Goal: Task Accomplishment & Management: Manage account settings

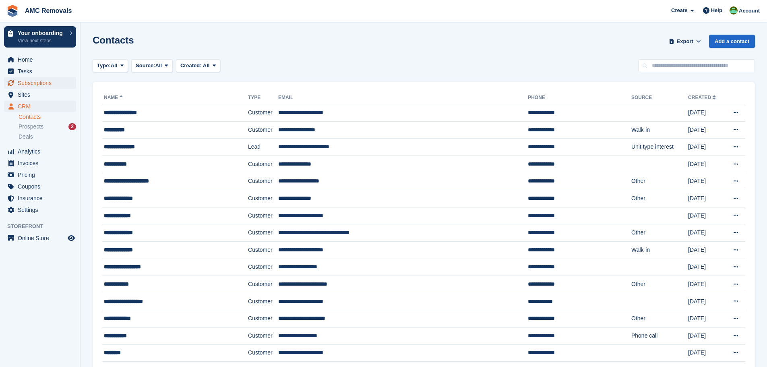
click at [28, 87] on span "Subscriptions" at bounding box center [42, 82] width 48 height 11
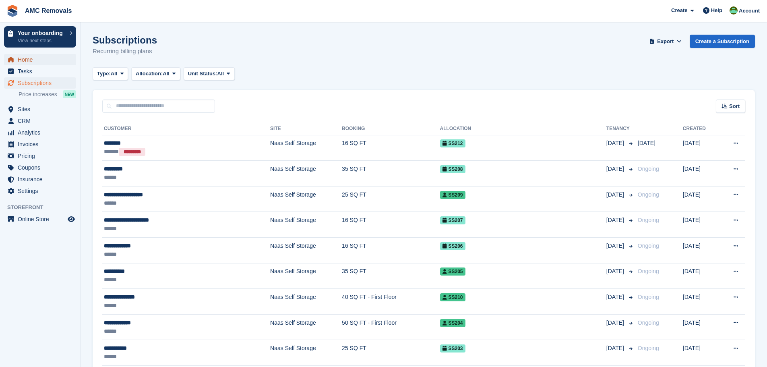
click at [29, 61] on span "Home" at bounding box center [42, 59] width 48 height 11
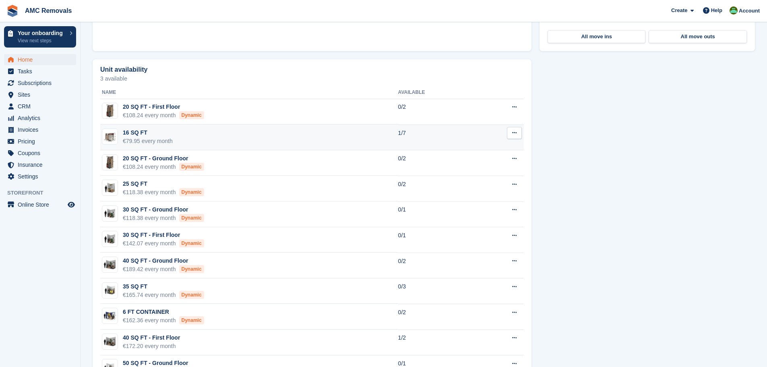
scroll to position [443, 0]
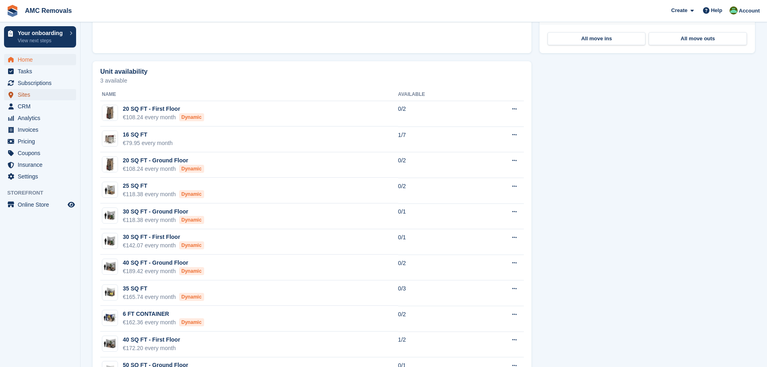
click at [21, 99] on span "Sites" at bounding box center [42, 94] width 48 height 11
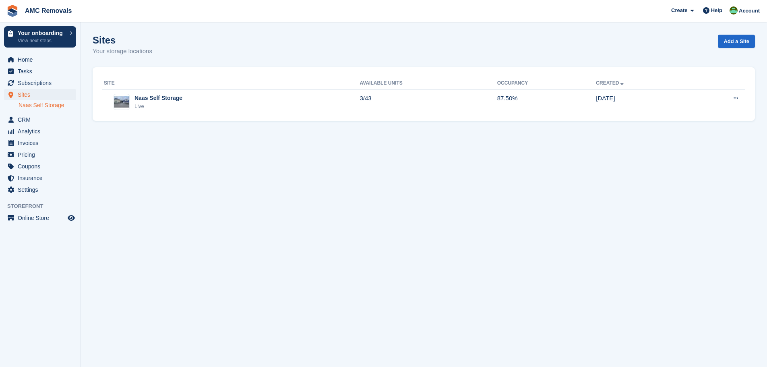
click at [26, 105] on link "Naas Self Storage" at bounding box center [48, 105] width 58 height 8
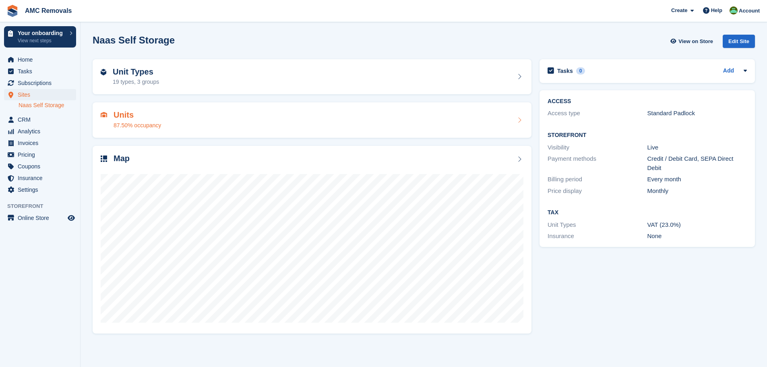
click at [238, 125] on div "Units 87.50% occupancy" at bounding box center [312, 119] width 423 height 19
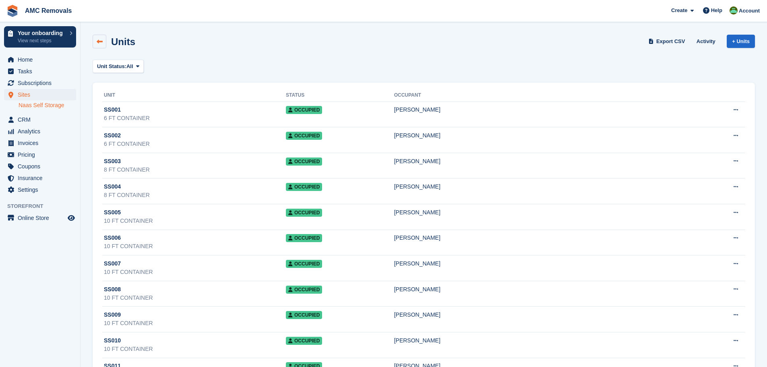
click at [101, 43] on icon at bounding box center [100, 42] width 6 height 6
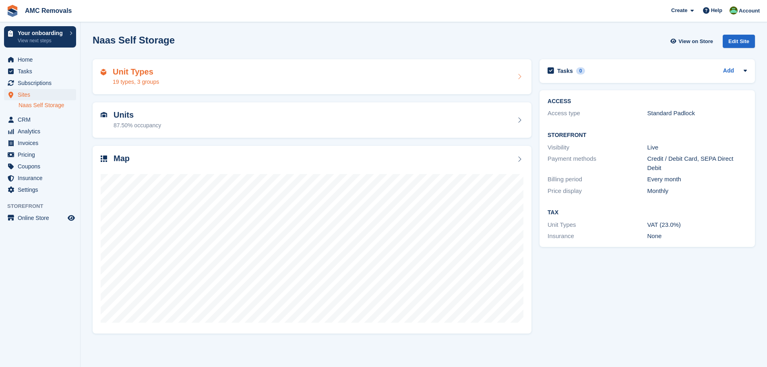
click at [167, 75] on div "Unit Types 19 types, 3 groups" at bounding box center [312, 76] width 423 height 19
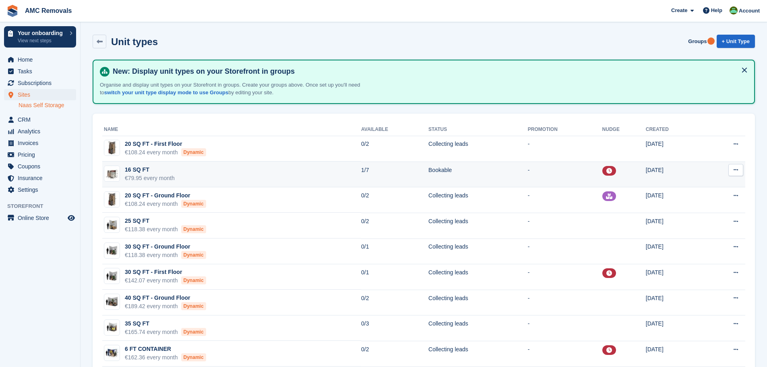
click at [607, 170] on icon at bounding box center [610, 171] width 6 height 6
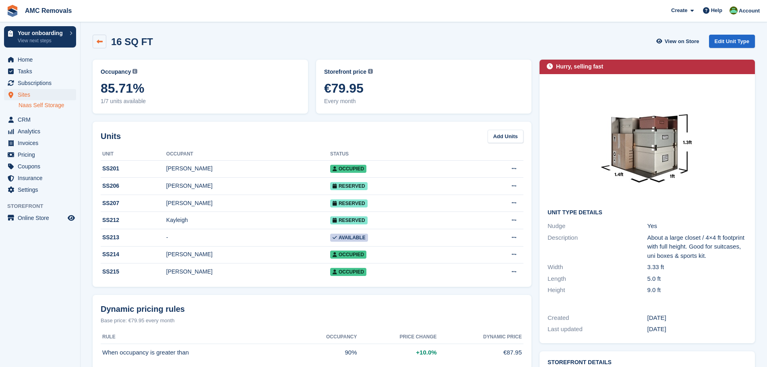
click at [101, 41] on icon at bounding box center [100, 42] width 6 height 6
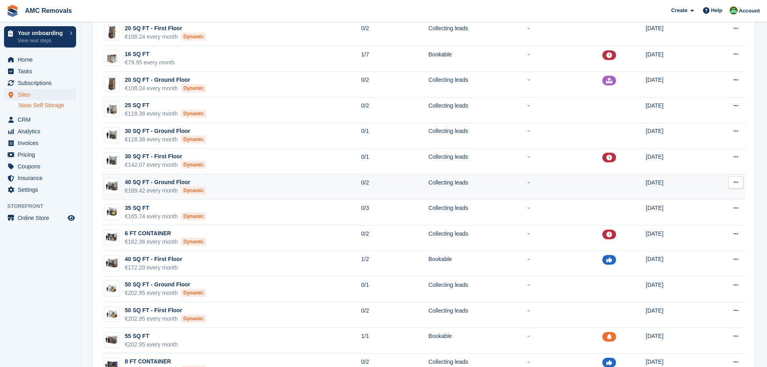
scroll to position [121, 0]
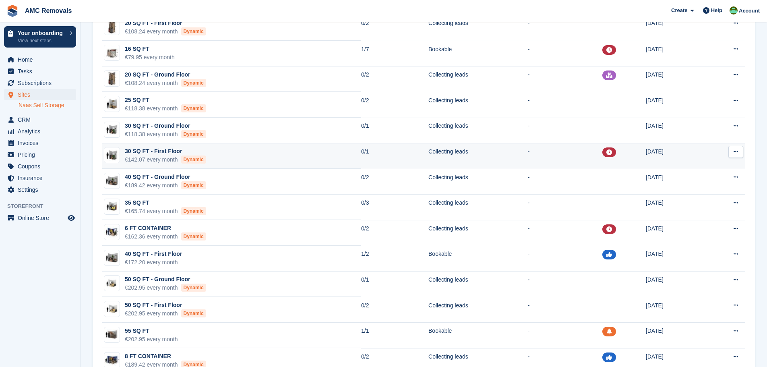
click at [607, 153] on icon at bounding box center [610, 152] width 6 height 6
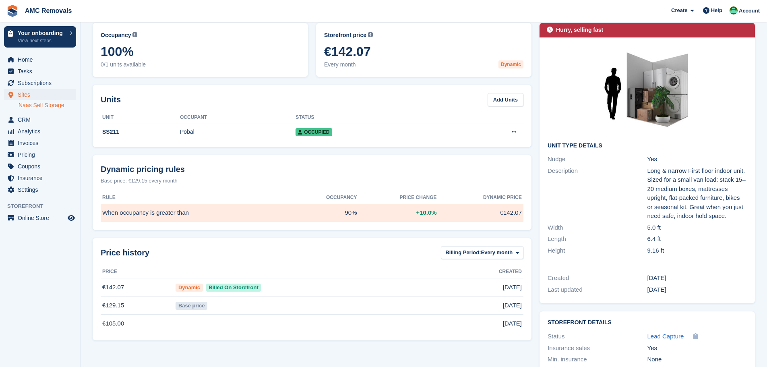
scroll to position [7, 0]
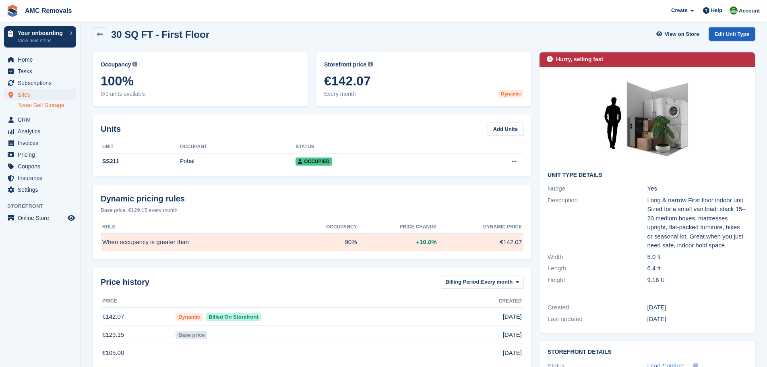
click at [735, 35] on link "Edit Unit Type" at bounding box center [732, 33] width 46 height 13
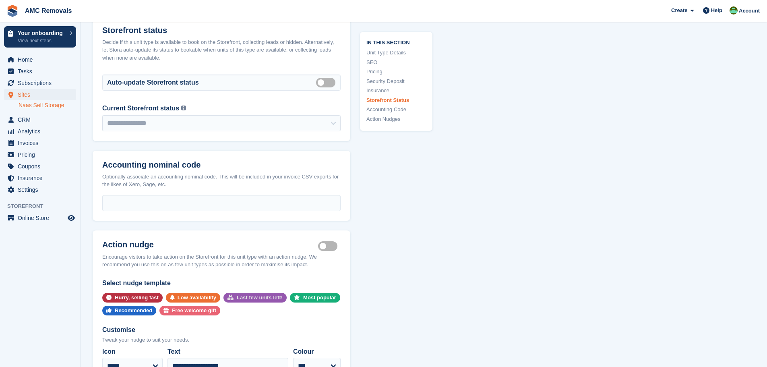
scroll to position [1611, 0]
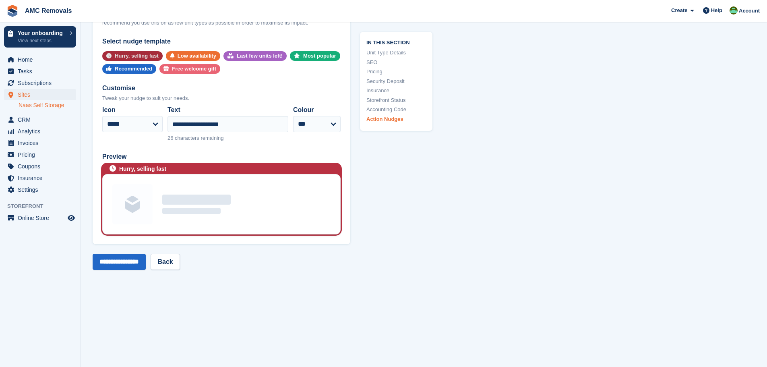
click at [133, 55] on div "Hurry, selling fast" at bounding box center [137, 56] width 44 height 10
click at [125, 123] on select "**********" at bounding box center [132, 124] width 60 height 16
click at [250, 122] on input "**********" at bounding box center [228, 124] width 121 height 16
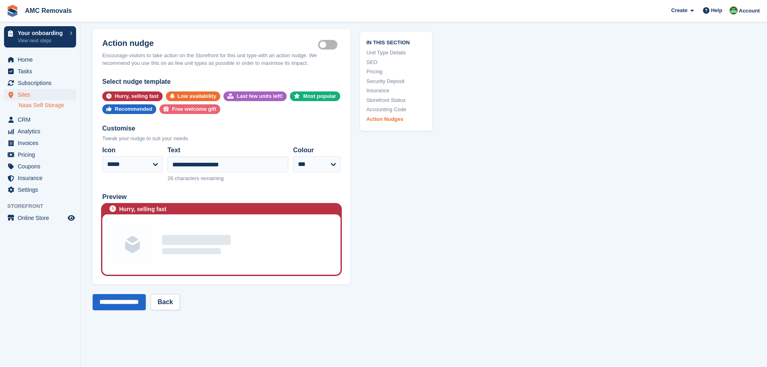
click at [326, 44] on label "Is active" at bounding box center [329, 44] width 23 height 1
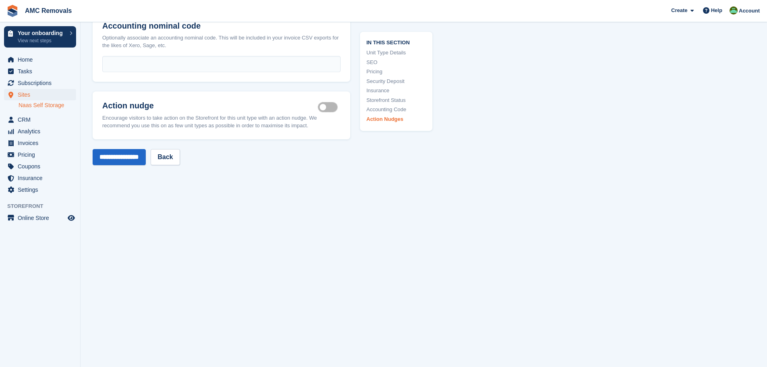
scroll to position [1508, 0]
click at [136, 155] on input "**********" at bounding box center [119, 157] width 53 height 16
